Goal: Task Accomplishment & Management: Use online tool/utility

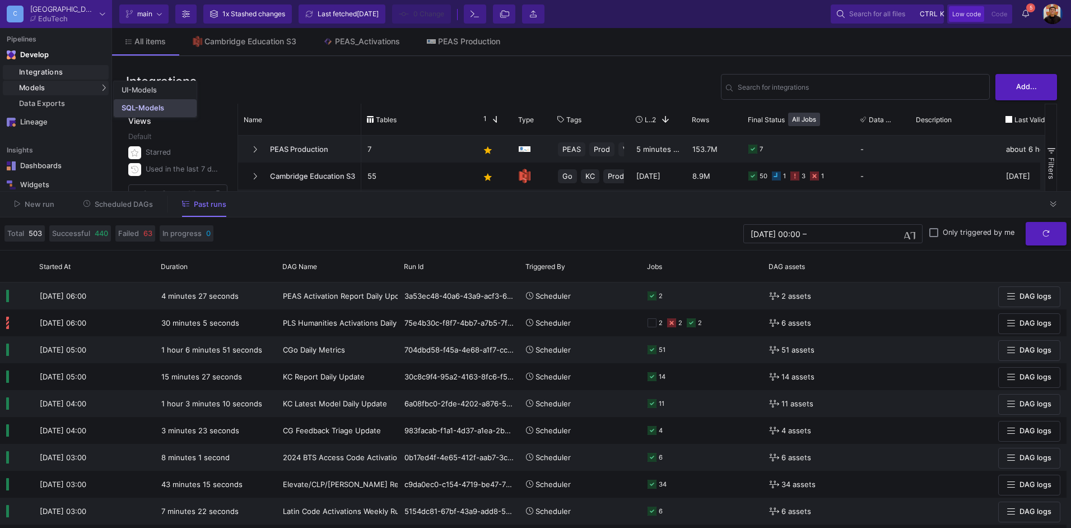
click at [133, 105] on div "SQL-Models" at bounding box center [143, 108] width 43 height 9
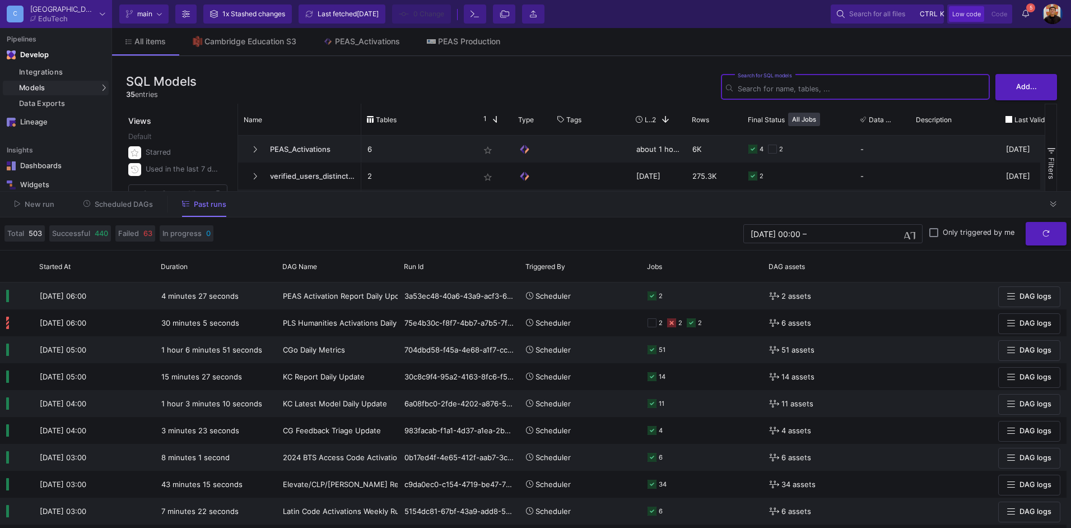
click at [1063, 201] on div "New run Scheduled DAGs Past runs" at bounding box center [535, 205] width 1071 height 26
click at [1055, 204] on icon at bounding box center [1053, 204] width 6 height 7
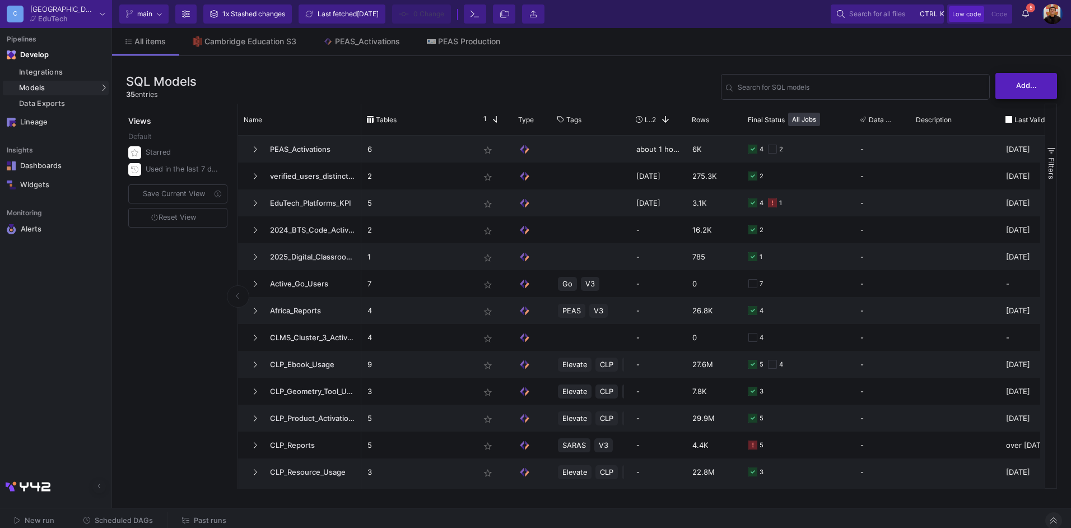
click at [1031, 92] on button "Add..." at bounding box center [1026, 86] width 62 height 26
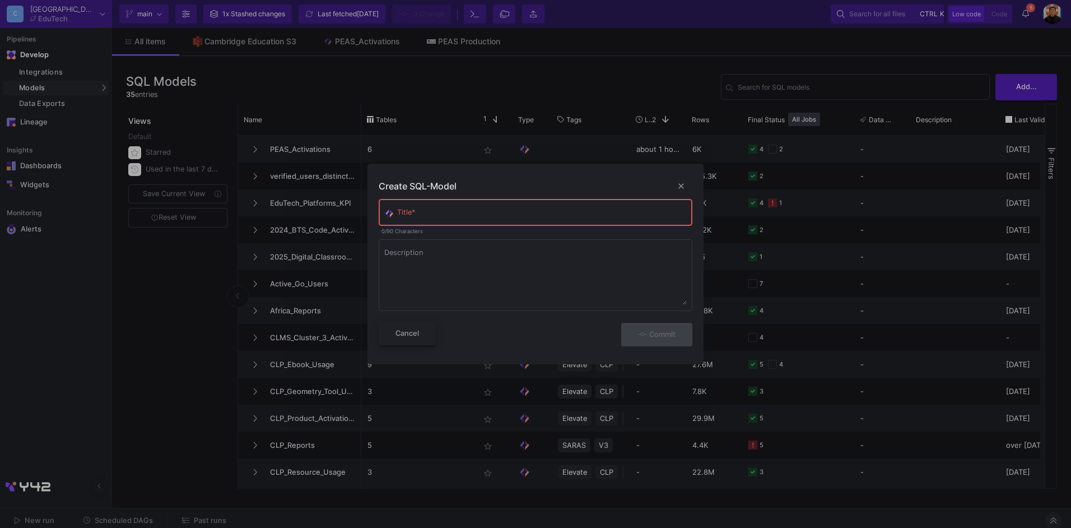
click at [408, 337] on span "Cancel" at bounding box center [407, 333] width 24 height 8
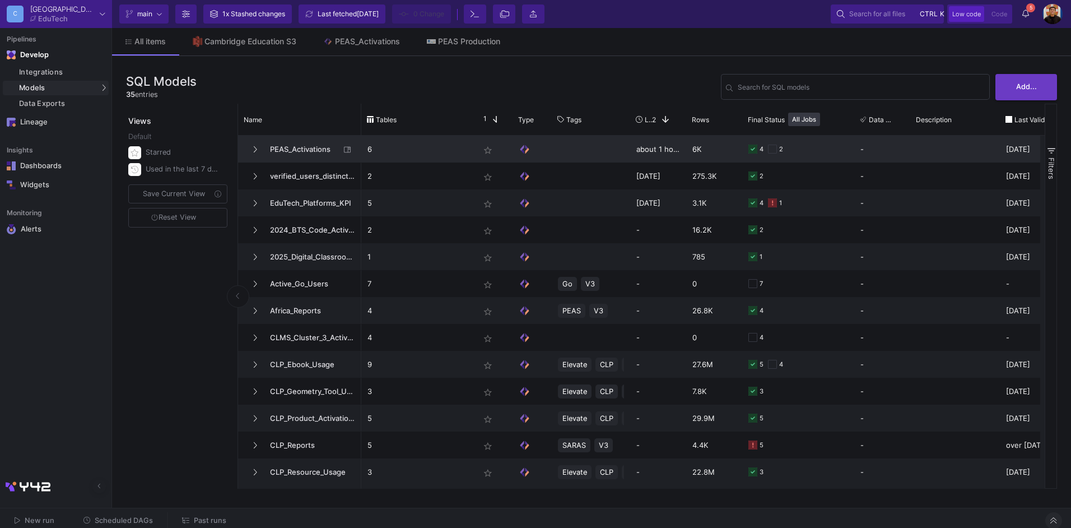
click at [437, 149] on p "6" at bounding box center [417, 149] width 100 height 26
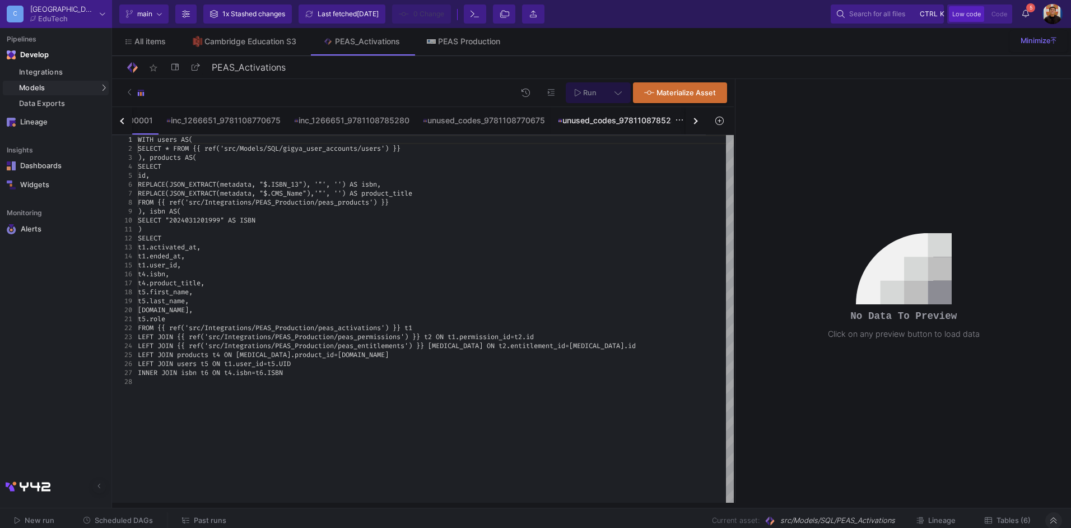
click at [669, 123] on div "unused_codes_9781108785280" at bounding box center [619, 120] width 123 height 9
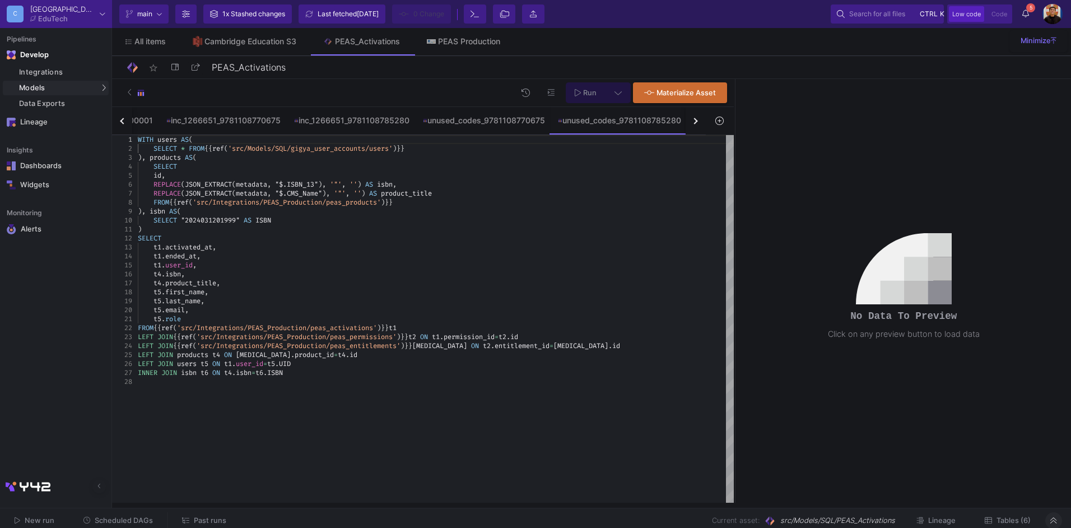
click at [693, 119] on div "button" at bounding box center [694, 121] width 6 height 6
click at [693, 119] on div "inc_1266651_2025042200001 inc_1266651_9781108770675 inc_1266651_9781108785280 u…" at bounding box center [409, 121] width 594 height 28
click at [616, 122] on div "etpot_779_activation_users" at bounding box center [626, 120] width 105 height 9
click at [720, 119] on icon at bounding box center [719, 120] width 8 height 8
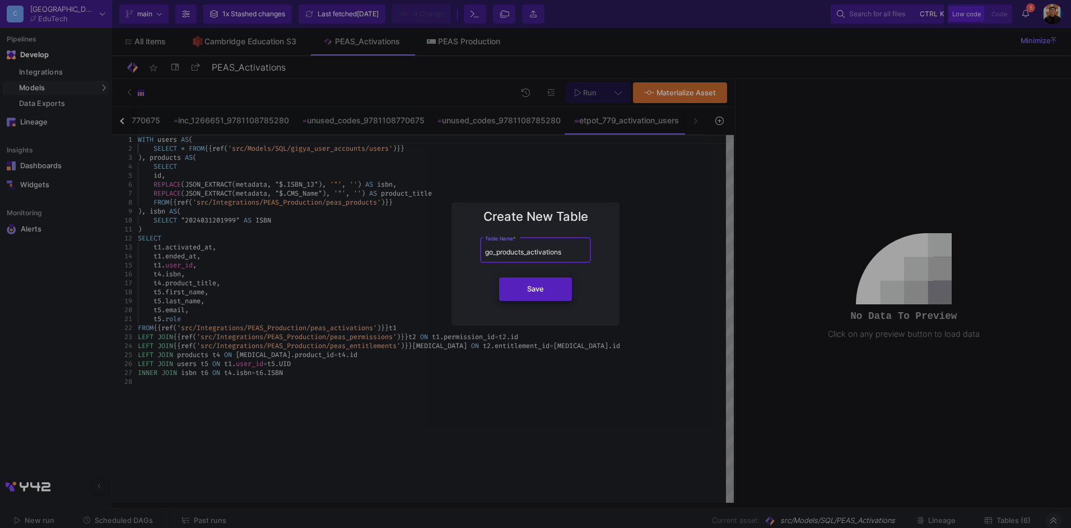
type input "go_products_activations"
click at [535, 292] on span "Save" at bounding box center [535, 289] width 17 height 8
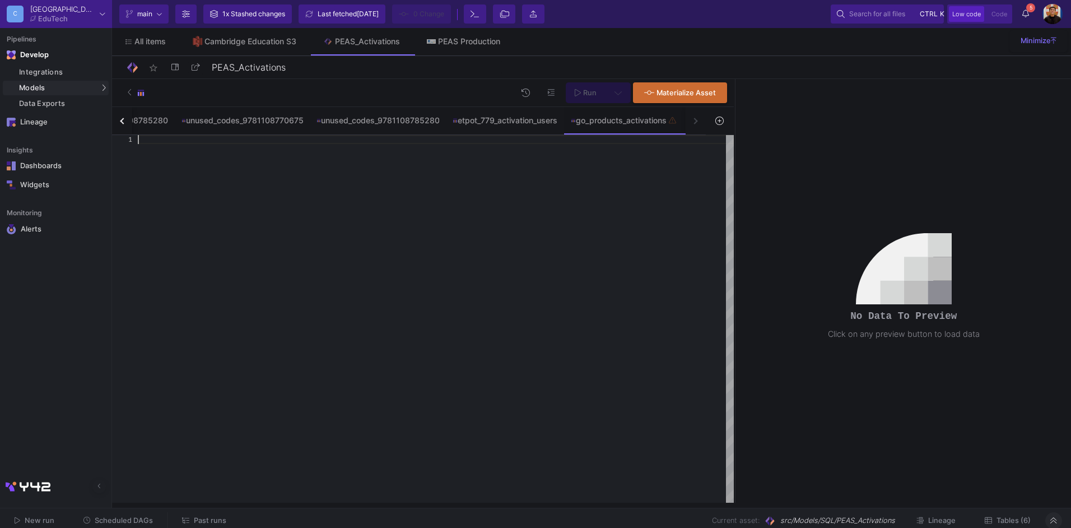
click at [489, 141] on div at bounding box center [436, 139] width 596 height 9
click at [488, 132] on div "etpot_779_activation_users" at bounding box center [505, 120] width 118 height 27
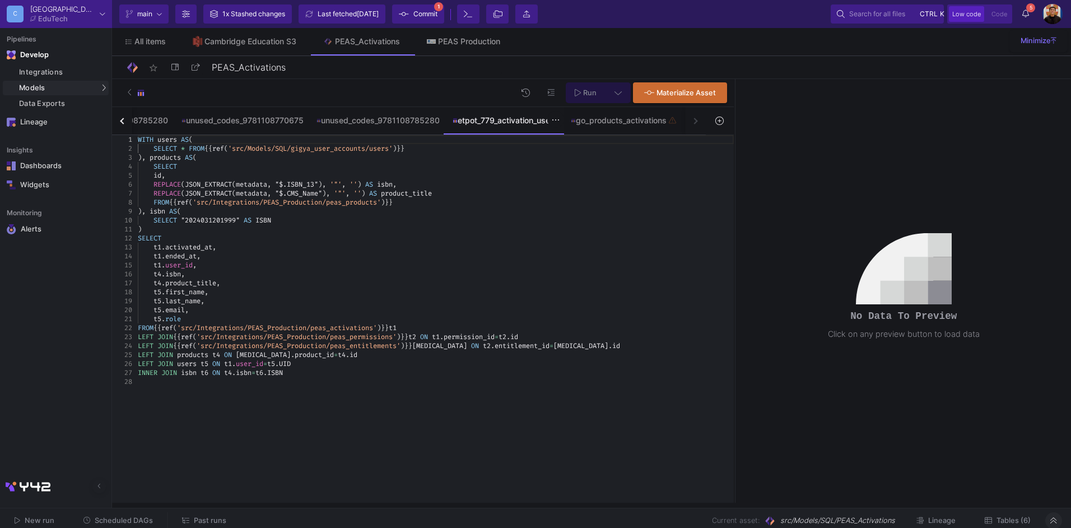
click at [488, 132] on div "etpot_779_activation_users" at bounding box center [505, 120] width 118 height 27
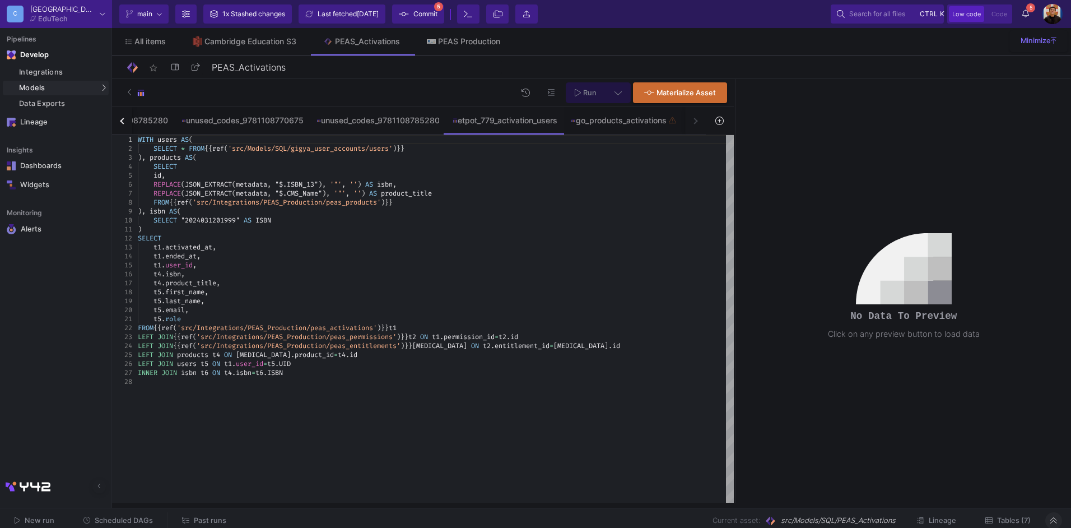
click at [363, 267] on div "t1 . user_id ," at bounding box center [436, 264] width 596 height 9
type textarea "WITH users AS( SELECT * FROM {{ ref('src/Models/SQL/gigya_user_accounts/users')…"
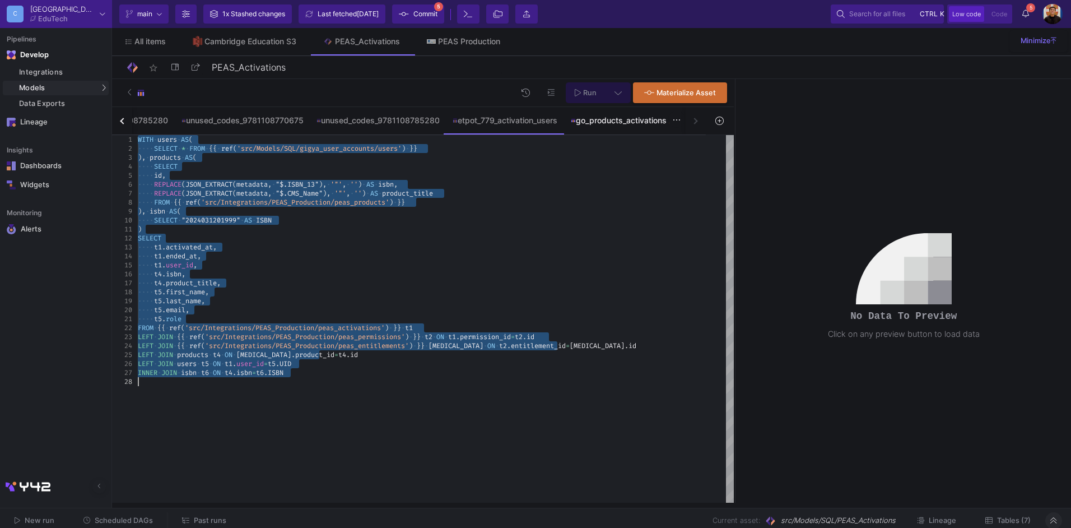
click at [611, 129] on div "go_products_activations" at bounding box center [624, 120] width 121 height 27
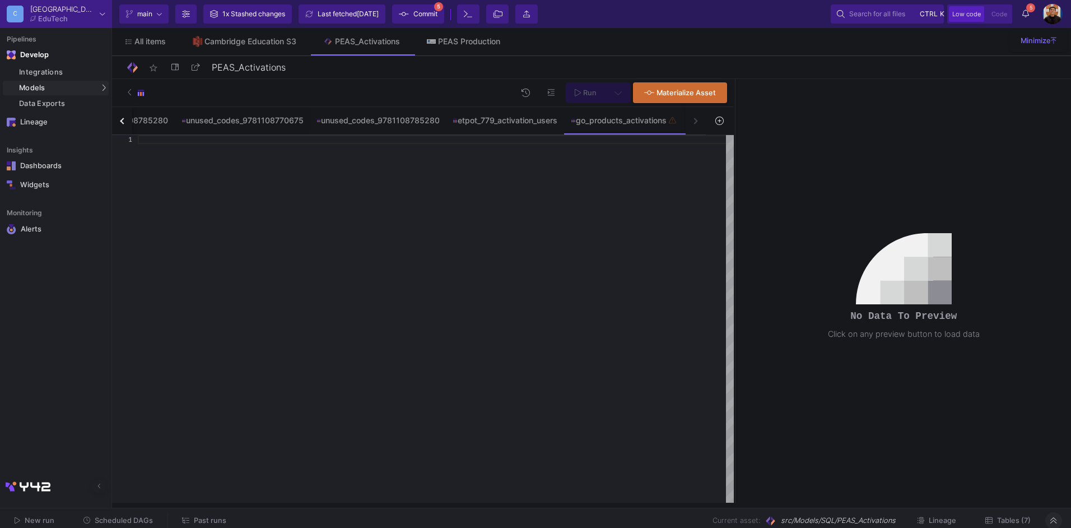
click at [613, 248] on div at bounding box center [436, 318] width 596 height 367
paste textarea "t5.role FROM {{ ref('src/Integrations/PEAS_Production/peas_activations') }} t1 …"
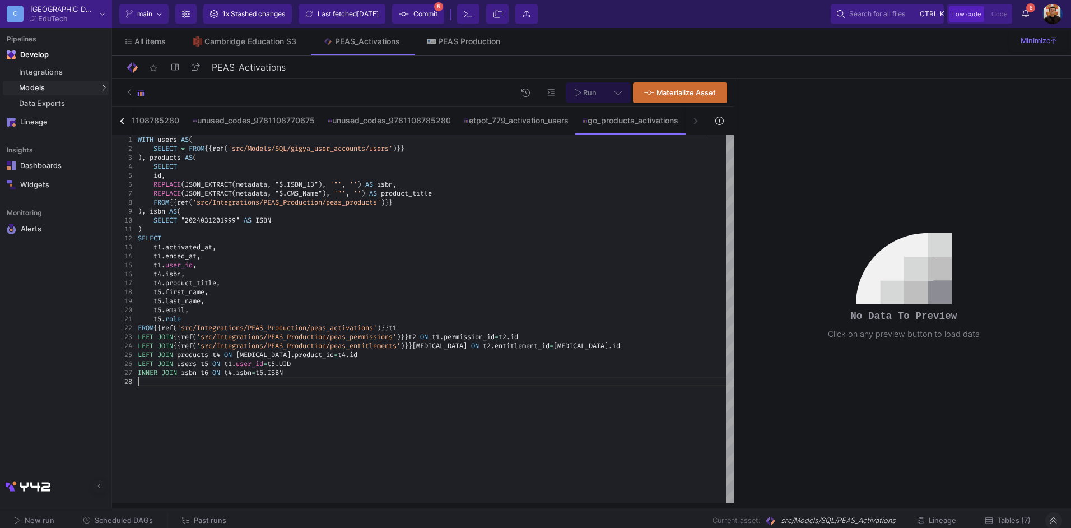
type textarea "WITH users AS( SELECT * FROM {{ ref('src/Models/SQL/gigya_user_accounts/users')…"
click at [293, 208] on div "), isbn AS (" at bounding box center [436, 211] width 596 height 9
click at [66, 76] on div "Integrations" at bounding box center [62, 72] width 87 height 9
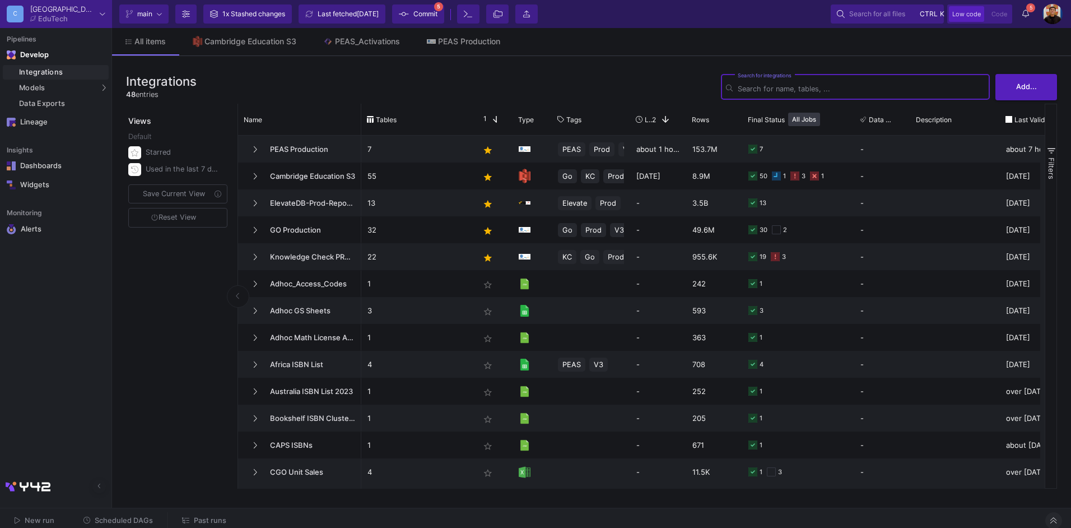
click at [202, 516] on span "Past runs" at bounding box center [210, 520] width 32 height 8
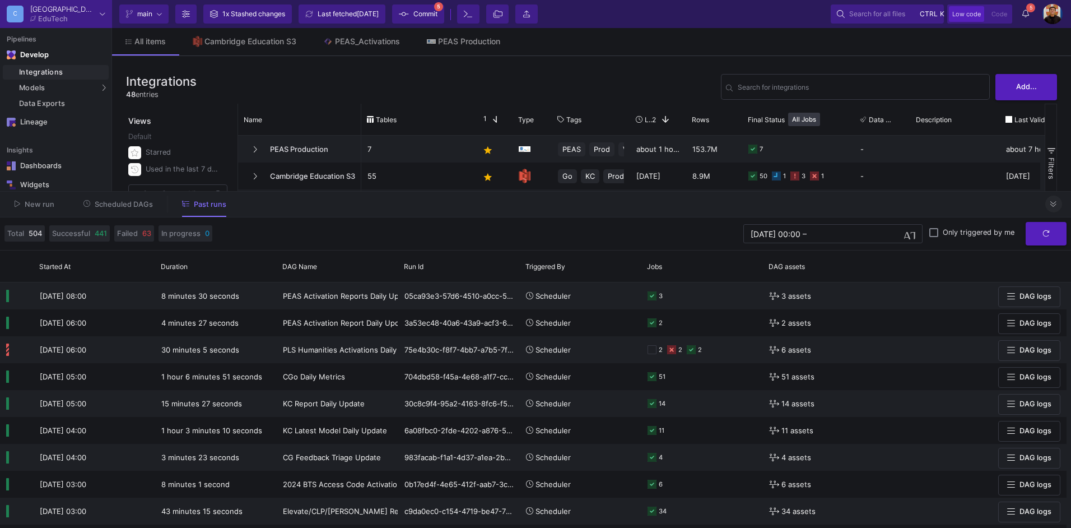
click at [110, 210] on button "Scheduled DAGs" at bounding box center [118, 203] width 97 height 17
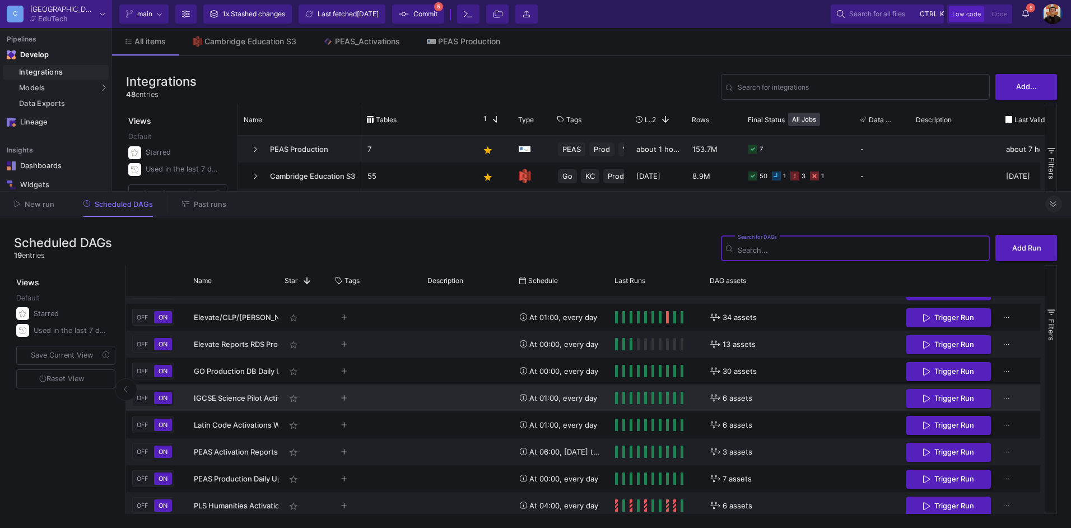
scroll to position [294, 0]
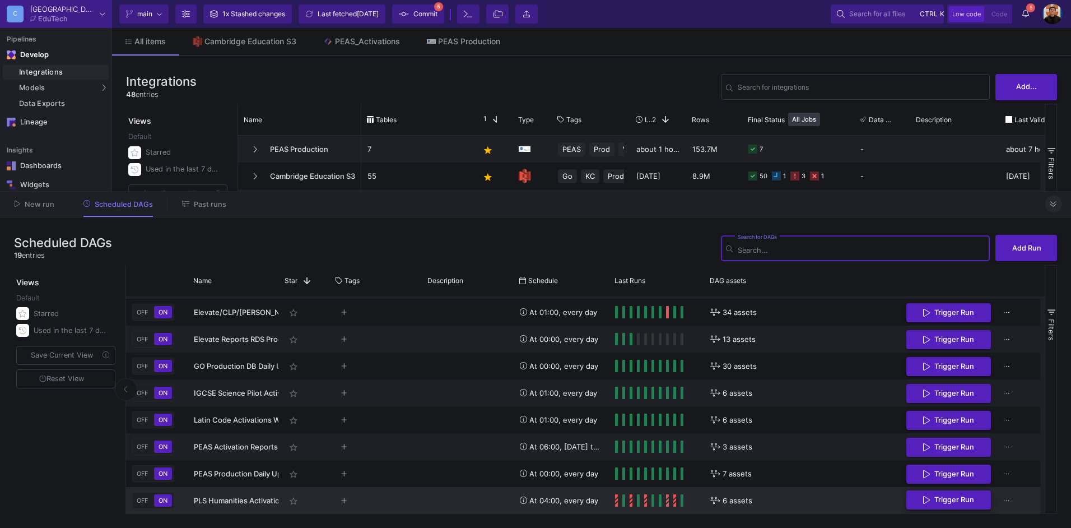
click at [965, 496] on span "Trigger Run" at bounding box center [954, 499] width 40 height 8
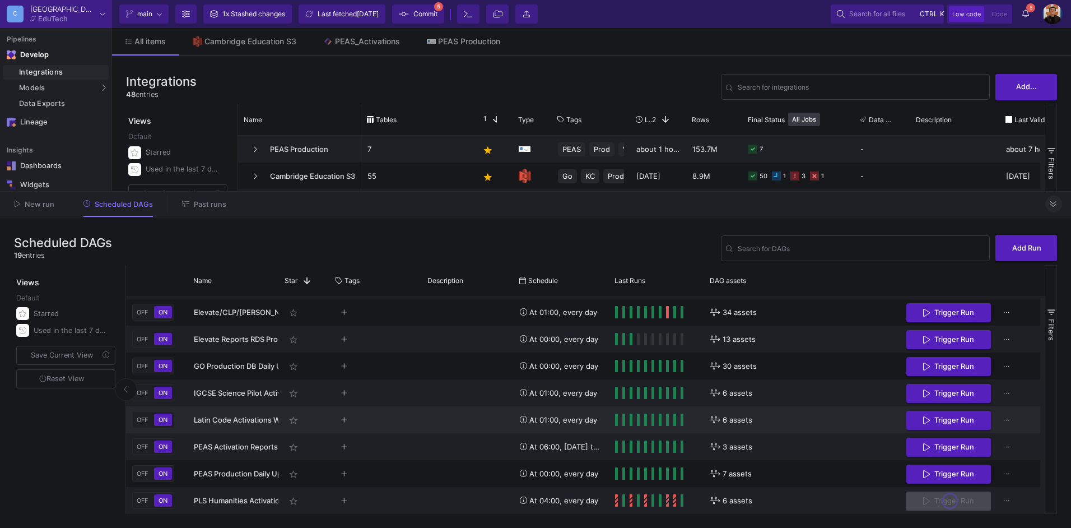
scroll to position [0, 0]
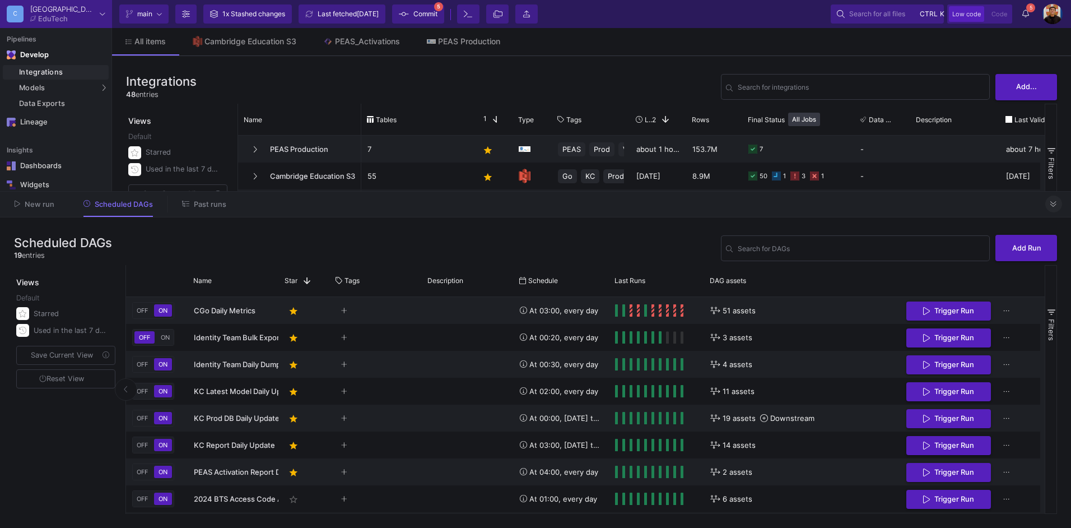
click at [209, 208] on span "Past runs" at bounding box center [210, 204] width 32 height 8
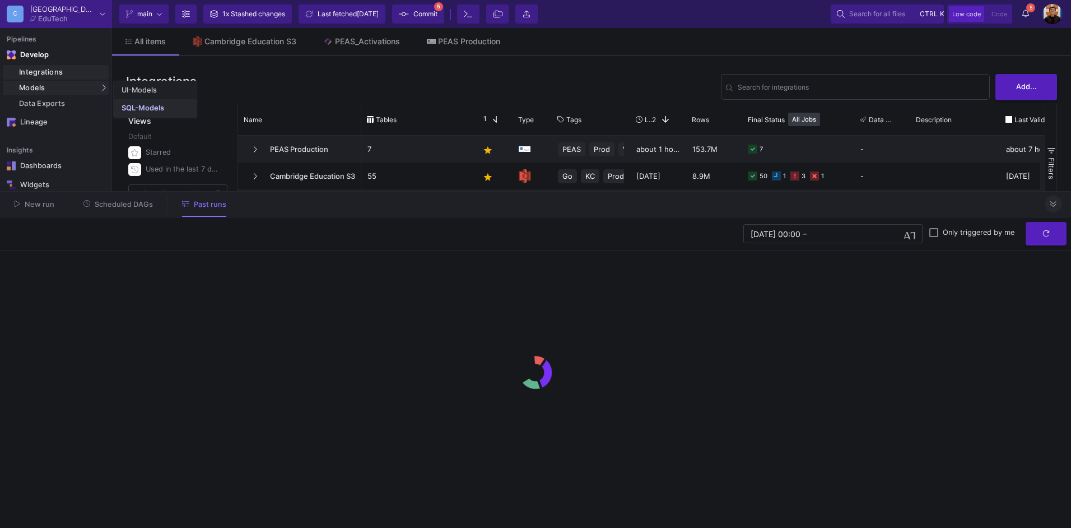
click at [147, 105] on div "SQL-Models" at bounding box center [143, 108] width 43 height 9
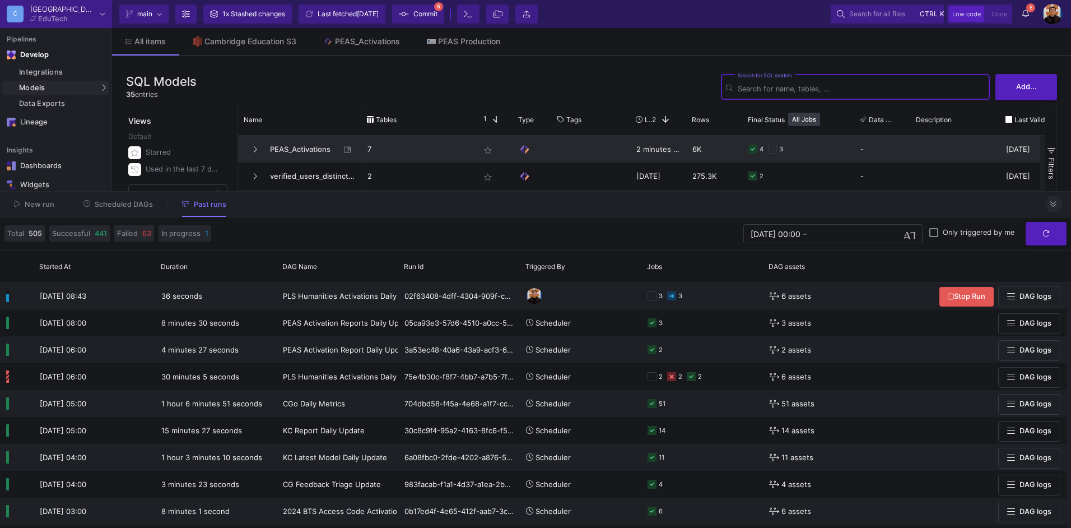
click at [409, 144] on p "7" at bounding box center [417, 149] width 100 height 26
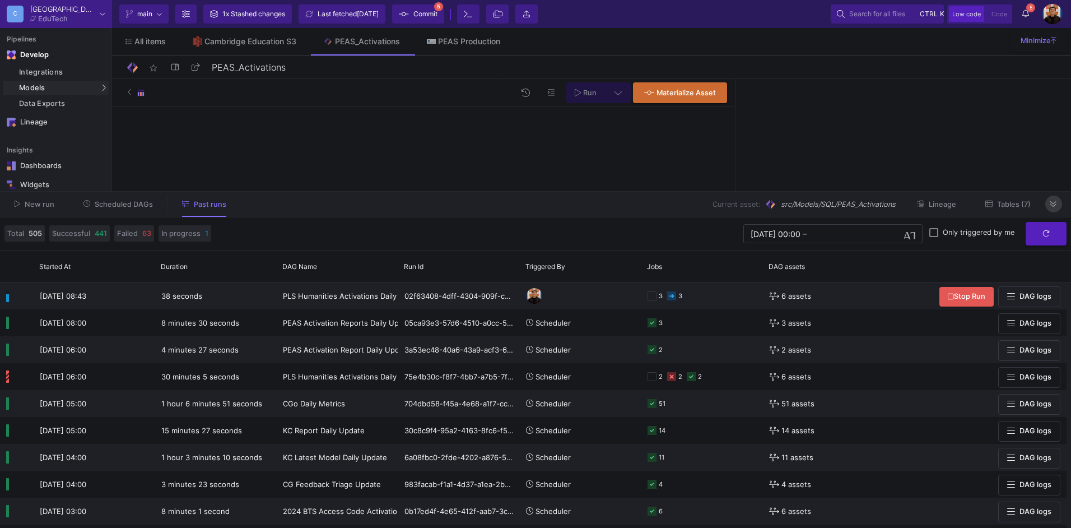
click at [1049, 198] on button at bounding box center [1053, 203] width 17 height 17
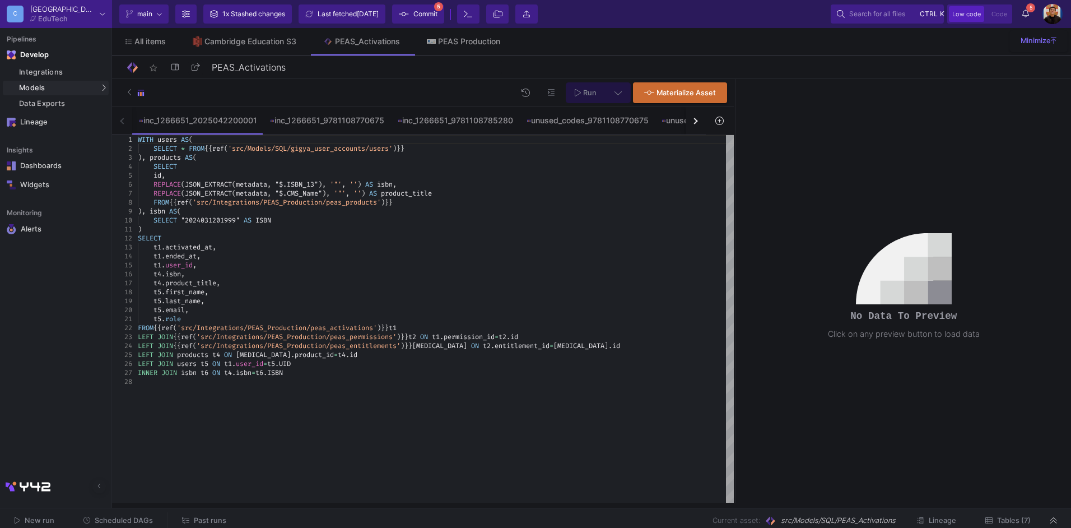
click at [440, 201] on div "FROM {{ ref ( 'src/Integrations/PEAS_Production/peas_products' ) }}" at bounding box center [436, 202] width 596 height 9
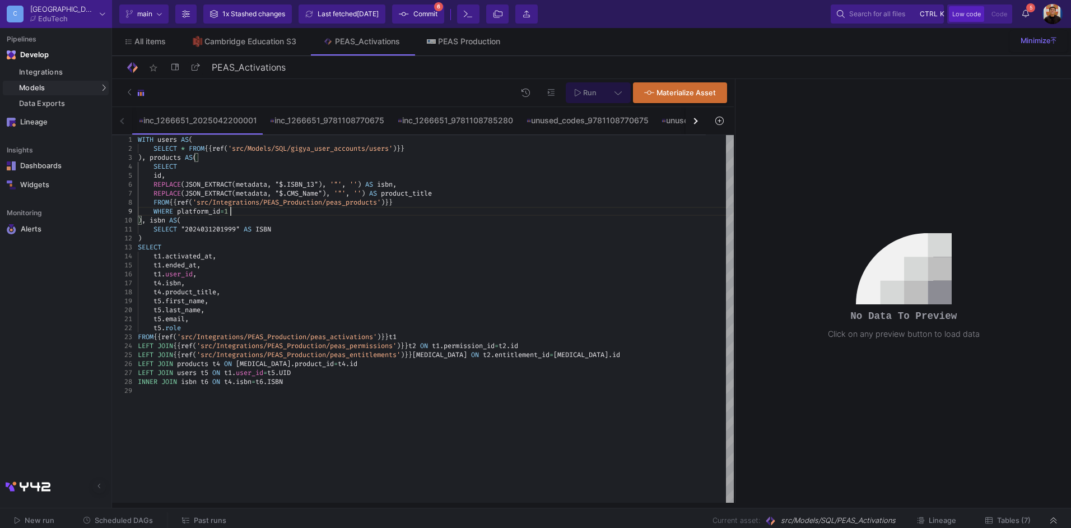
scroll to position [72, 92]
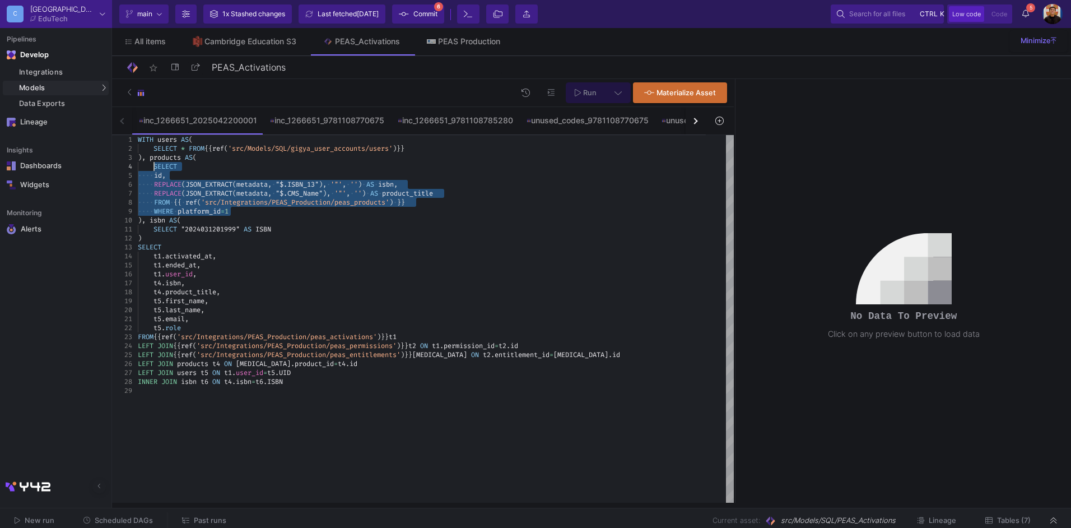
drag, startPoint x: 255, startPoint y: 211, endPoint x: 153, endPoint y: 167, distance: 110.7
type textarea "WITH users AS( SELECT * FROM {{ ref('src/Models/SQL/gigya_user_accounts/users')…"
click at [627, 88] on button at bounding box center [617, 92] width 25 height 21
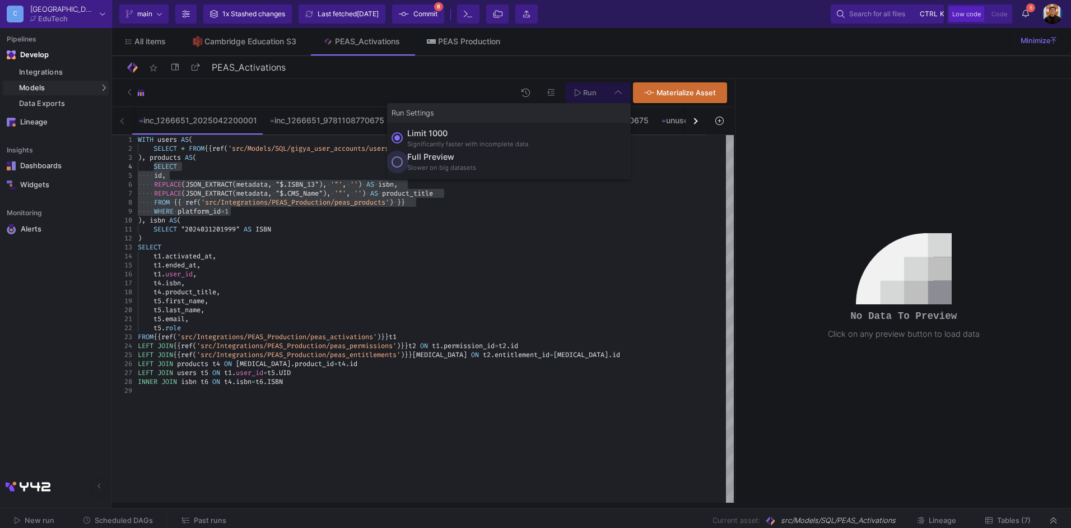
click at [436, 157] on div "Full preview" at bounding box center [441, 157] width 69 height 12
click at [403, 157] on input "Full preview Slower on big datasets" at bounding box center [396, 161] width 11 height 11
radio input "true"
click at [586, 94] on span "Run" at bounding box center [589, 92] width 13 height 8
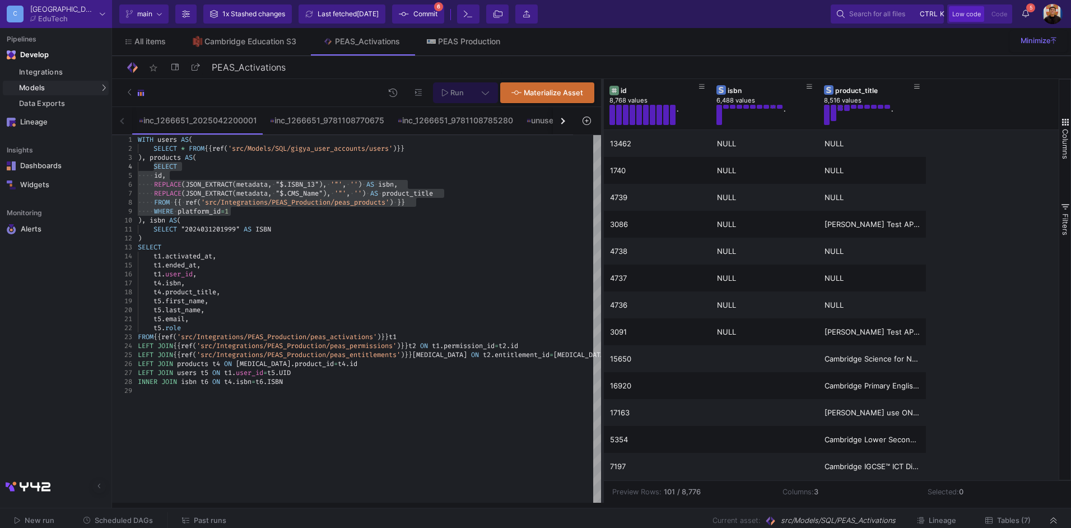
drag, startPoint x: 735, startPoint y: 194, endPoint x: 603, endPoint y: 202, distance: 133.0
click at [603, 202] on div at bounding box center [602, 290] width 3 height 423
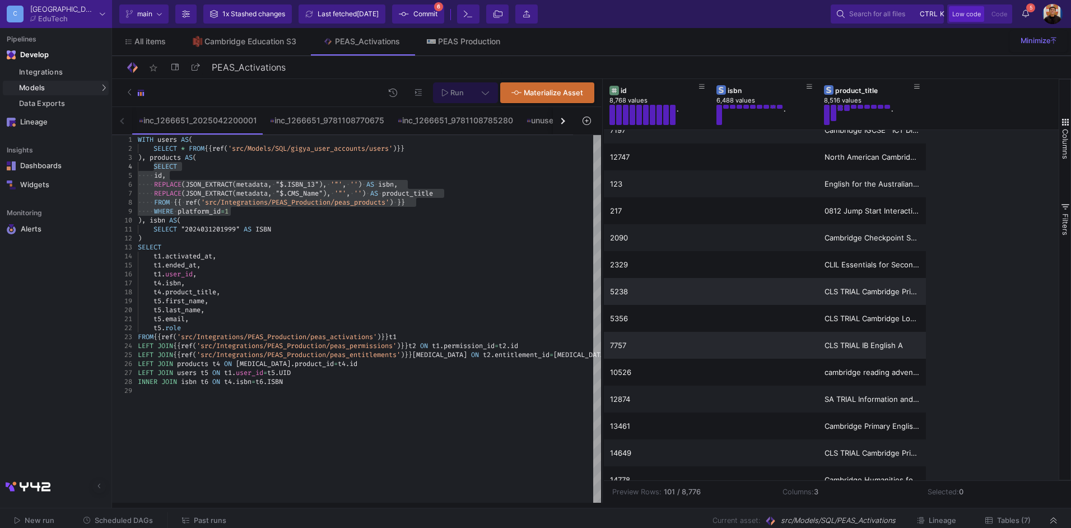
scroll to position [672, 0]
